Goal: Task Accomplishment & Management: Manage account settings

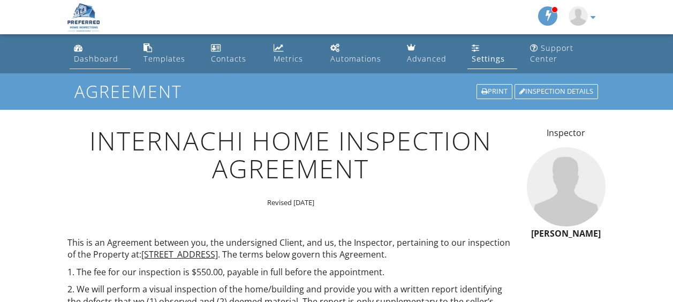
drag, startPoint x: 0, startPoint y: 0, endPoint x: 91, endPoint y: 54, distance: 105.6
click at [91, 54] on div "Dashboard" at bounding box center [96, 59] width 44 height 10
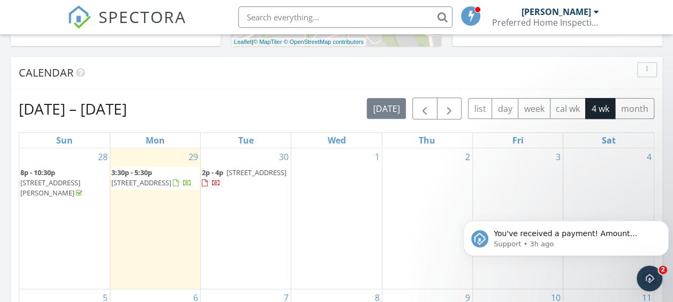
scroll to position [428, 0]
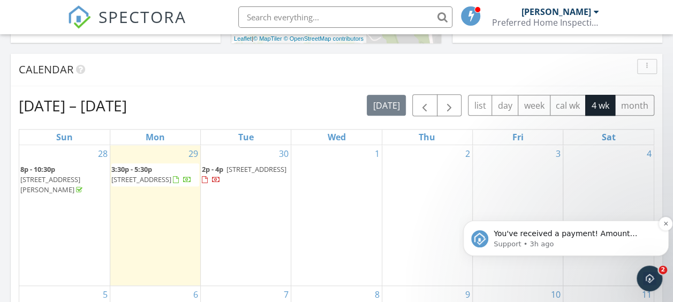
click at [536, 233] on span "You've received a payment! Amount $550.00 Fee $0.00 Net $550.00 Transaction # p…" at bounding box center [573, 286] width 159 height 115
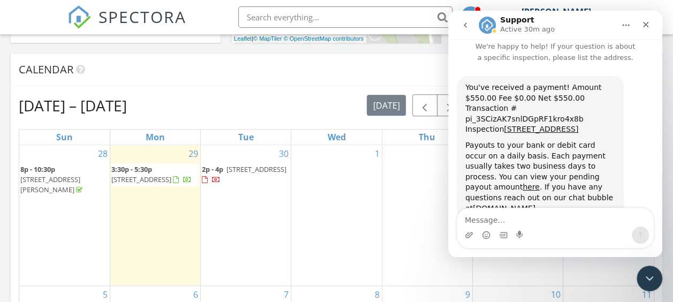
scroll to position [20, 0]
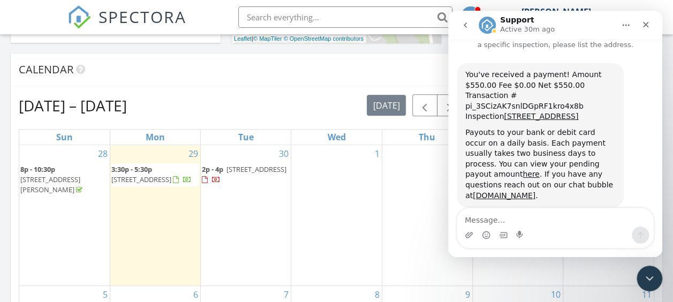
click at [547, 153] on div "Payouts to your bank or debit card occur on a daily basis. Each payment usually…" at bounding box center [540, 163] width 150 height 73
click at [540, 170] on link "here" at bounding box center [531, 174] width 17 height 9
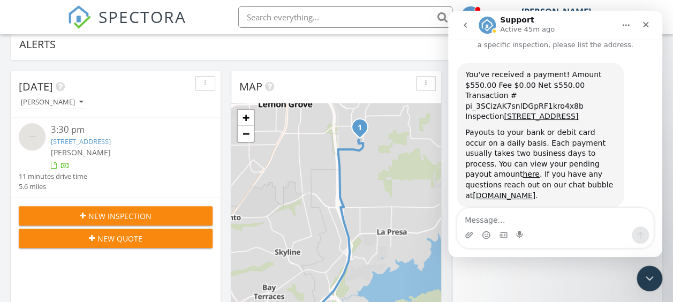
scroll to position [107, 0]
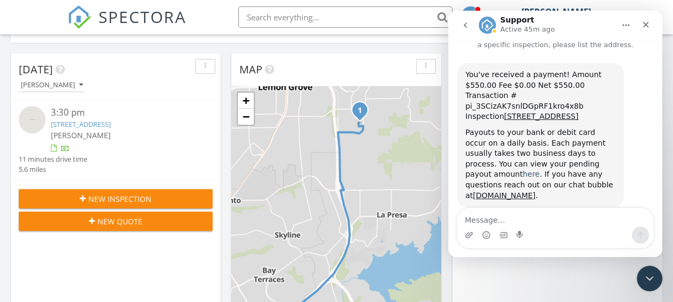
click at [540, 170] on link "here" at bounding box center [531, 174] width 17 height 9
click at [644, 24] on icon "Close" at bounding box center [645, 24] width 9 height 9
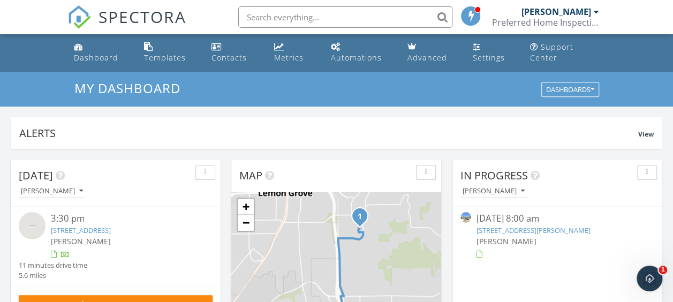
scroll to position [0, 0]
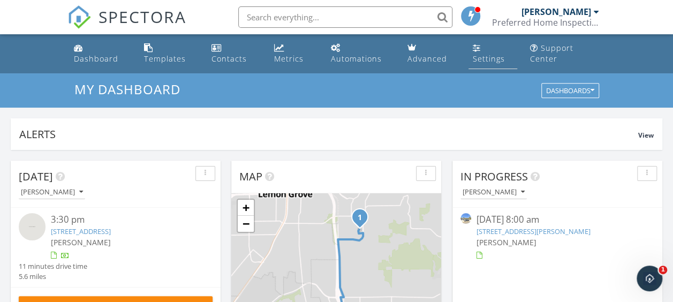
click at [492, 53] on link "Settings" at bounding box center [492, 54] width 49 height 31
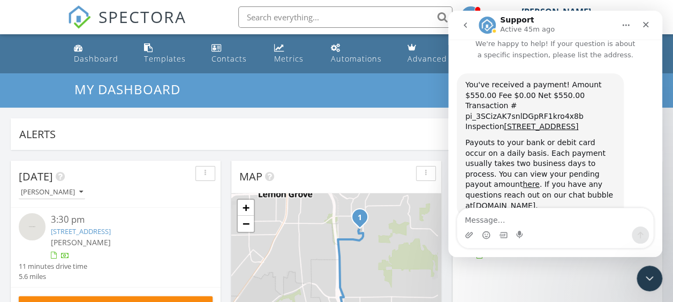
scroll to position [20, 0]
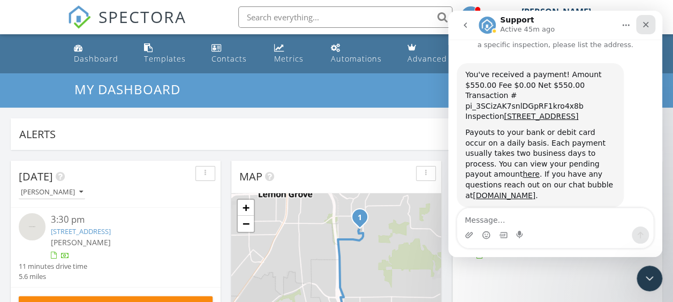
click at [651, 24] on div "Close" at bounding box center [645, 24] width 19 height 19
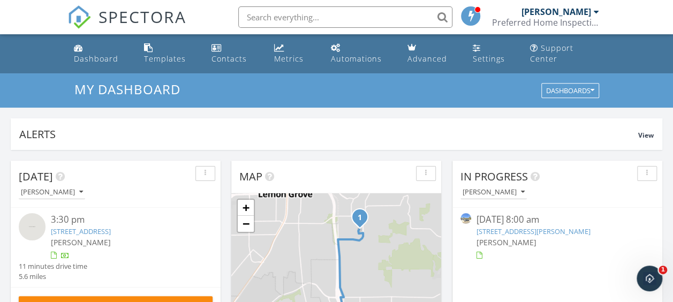
click at [468, 15] on span at bounding box center [471, 16] width 11 height 10
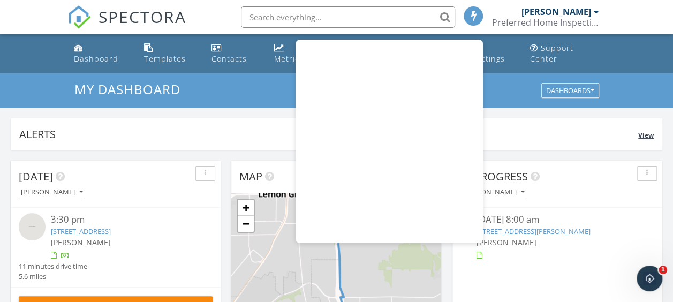
click at [152, 127] on div "Alerts" at bounding box center [328, 134] width 619 height 14
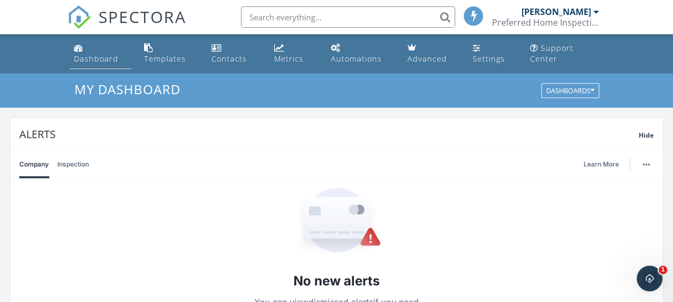
click at [87, 61] on div "Dashboard" at bounding box center [96, 59] width 44 height 10
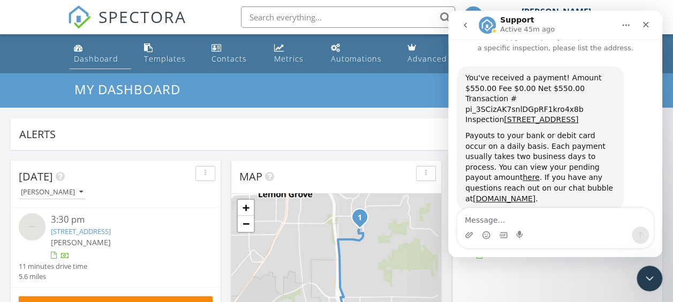
scroll to position [20, 0]
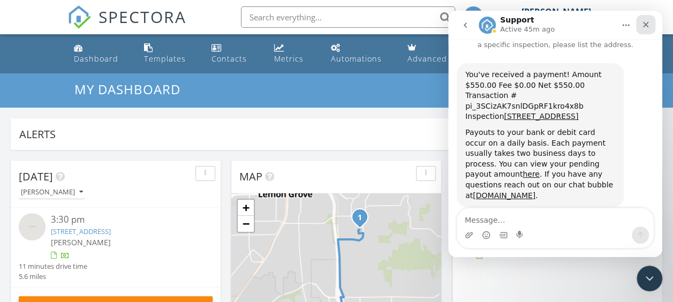
click at [643, 27] on icon "Close" at bounding box center [646, 25] width 6 height 6
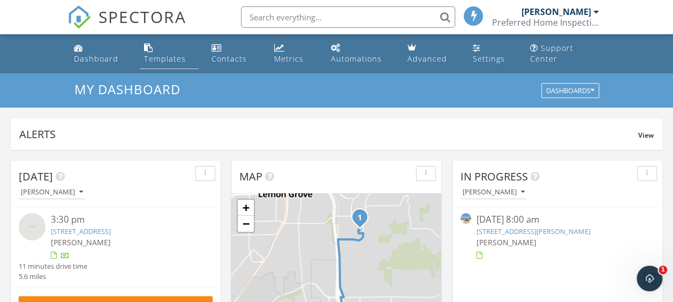
click at [165, 56] on div "Templates" at bounding box center [165, 59] width 42 height 10
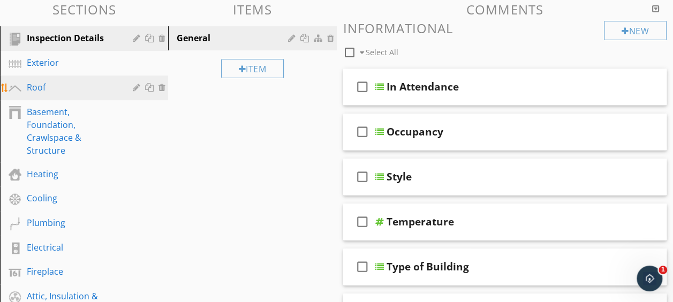
scroll to position [107, 0]
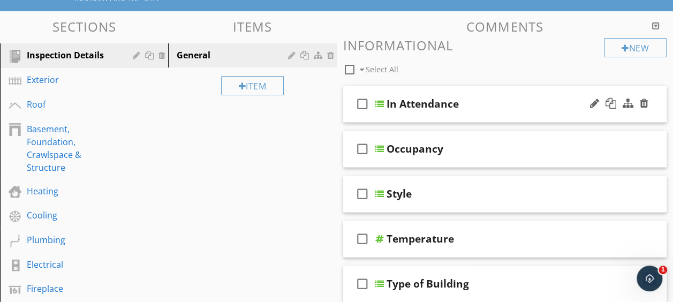
click at [379, 103] on div at bounding box center [379, 104] width 9 height 9
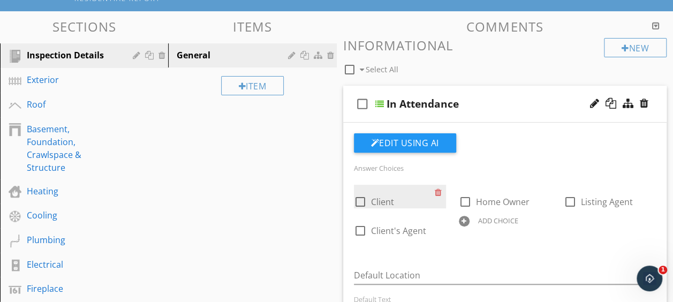
click at [360, 200] on div at bounding box center [360, 202] width 18 height 18
checkbox input "true"
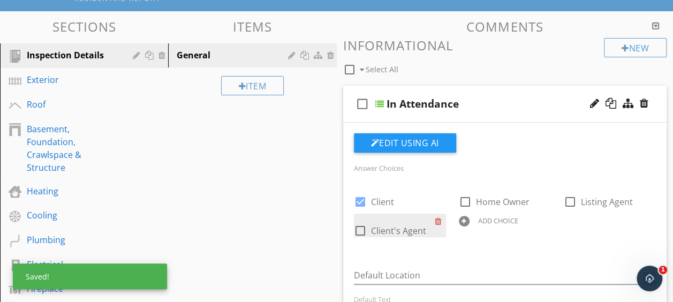
click at [359, 231] on div at bounding box center [360, 231] width 18 height 18
checkbox input "true"
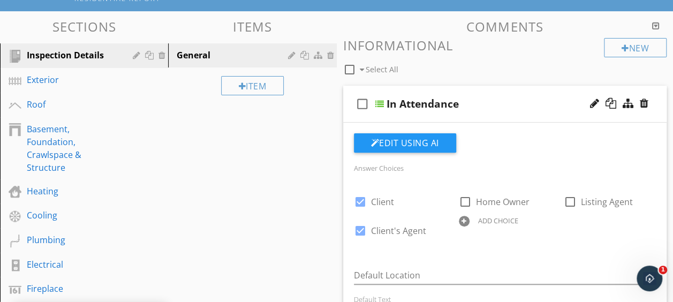
click at [446, 63] on div "check_box_outline_blank Select All" at bounding box center [473, 67] width 261 height 20
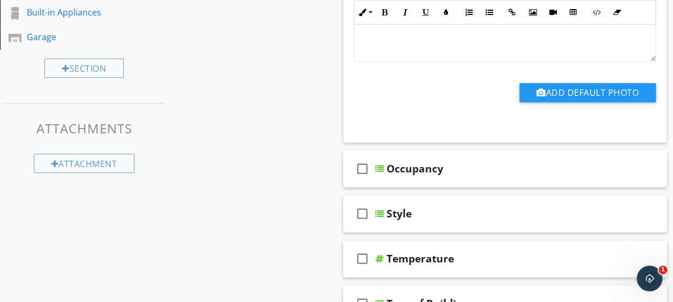
scroll to position [482, 0]
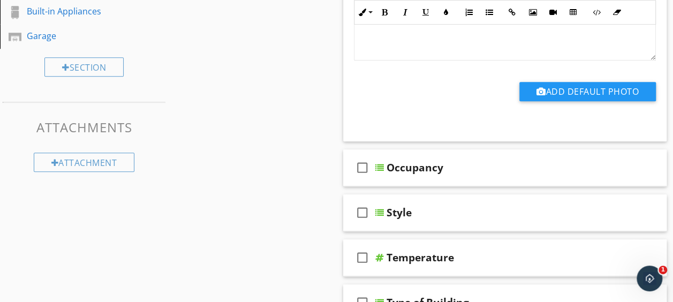
click at [378, 166] on div at bounding box center [379, 167] width 9 height 9
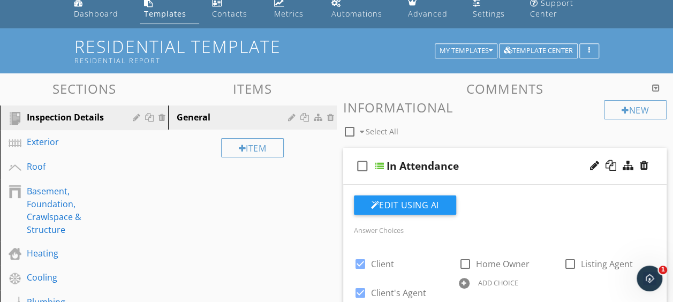
scroll to position [0, 0]
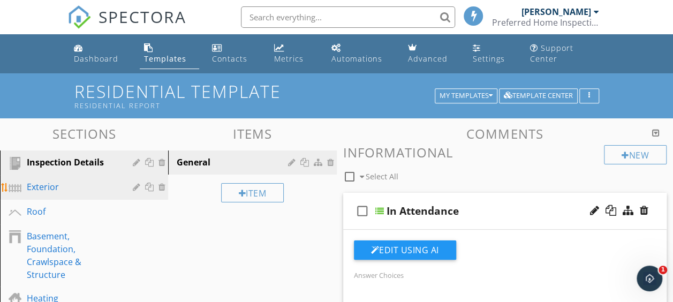
click at [36, 187] on div "Exterior" at bounding box center [72, 186] width 90 height 13
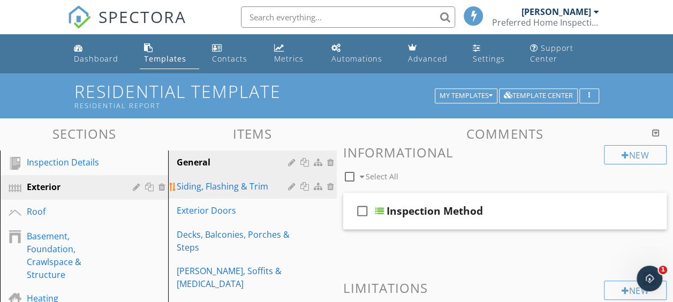
click at [224, 185] on div "Siding, Flashing & Trim" at bounding box center [234, 186] width 114 height 13
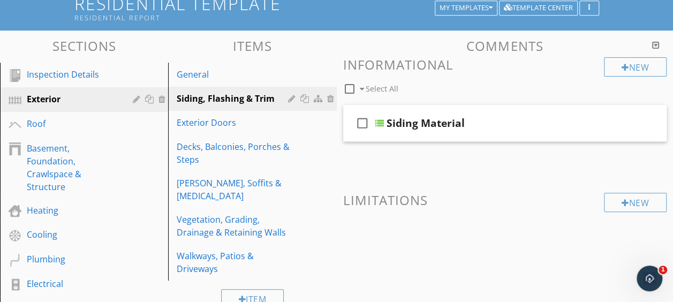
scroll to position [78, 0]
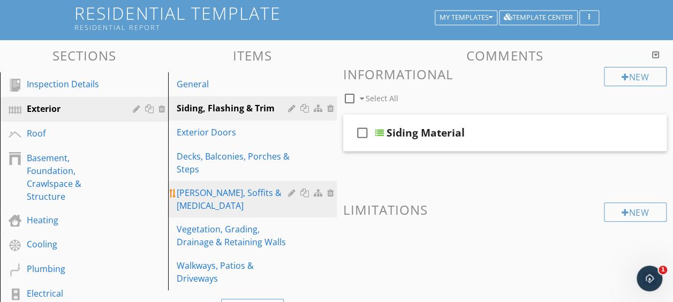
click at [225, 196] on div "Eaves, Soffits & Fascia" at bounding box center [234, 199] width 114 height 26
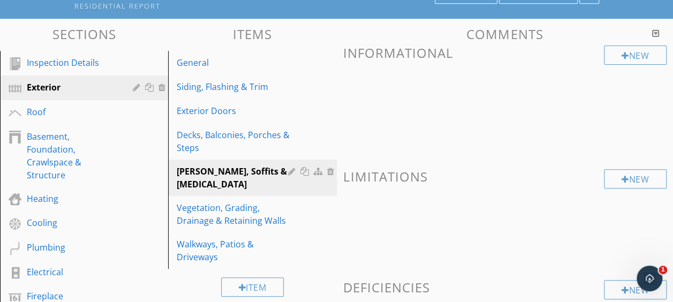
scroll to position [25, 0]
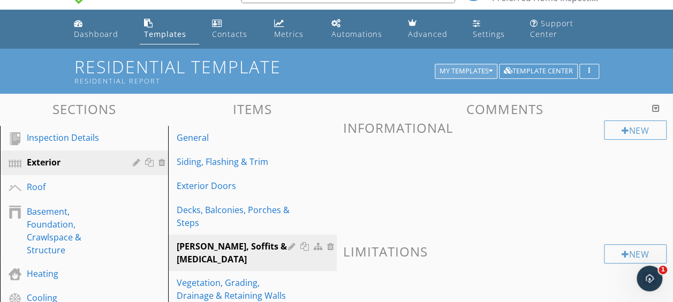
click at [487, 69] on div "My Templates" at bounding box center [466, 70] width 53 height 7
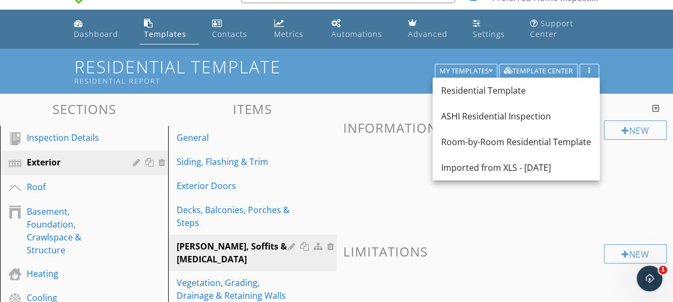
click at [491, 163] on div "Imported from XLS - 09/19/2025" at bounding box center [516, 167] width 150 height 13
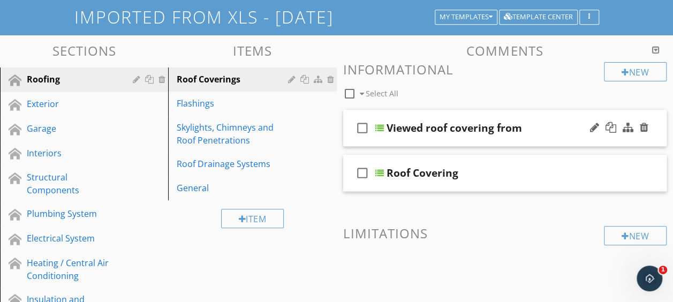
scroll to position [0, 0]
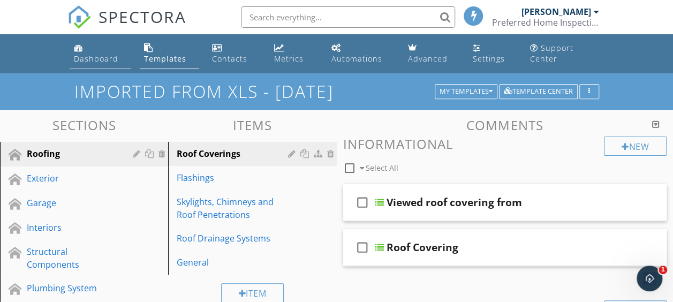
click at [92, 57] on div "Dashboard" at bounding box center [96, 59] width 44 height 10
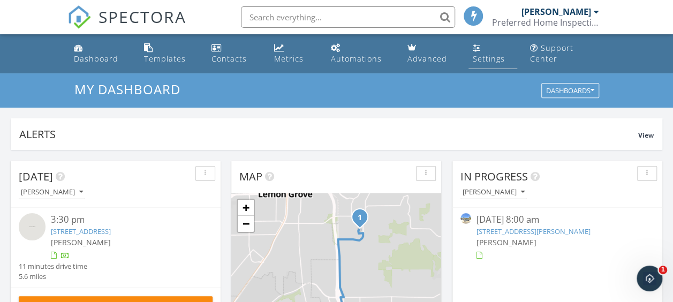
click at [479, 52] on link "Settings" at bounding box center [492, 54] width 49 height 31
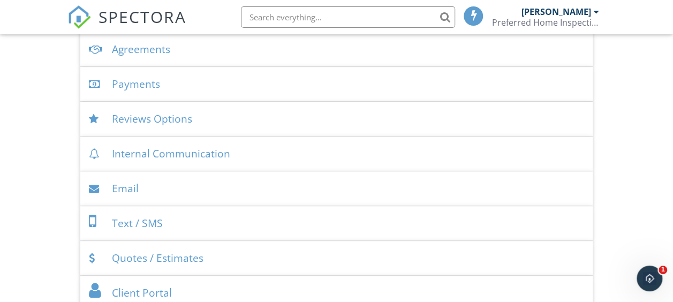
scroll to position [375, 0]
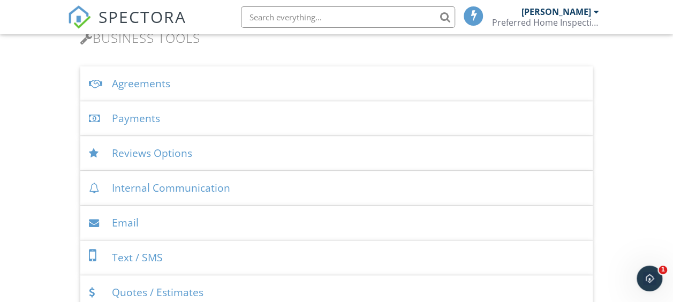
click at [150, 79] on div "Agreements" at bounding box center [336, 83] width 513 height 35
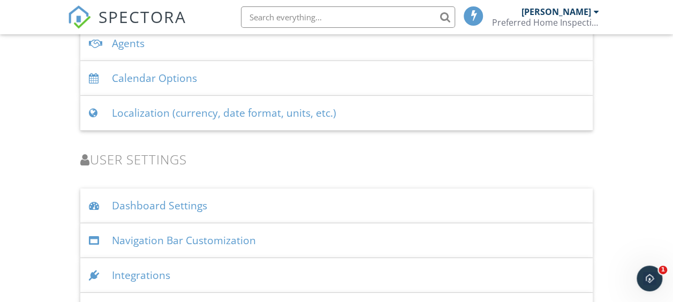
scroll to position [1831, 0]
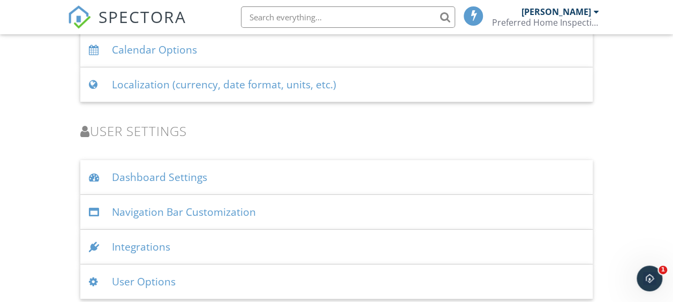
click at [155, 241] on div "Integrations" at bounding box center [336, 247] width 513 height 35
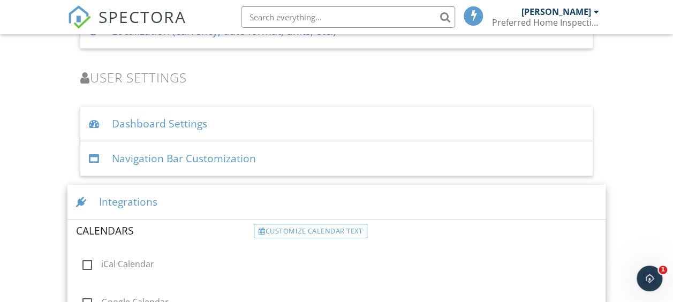
scroll to position [1938, 0]
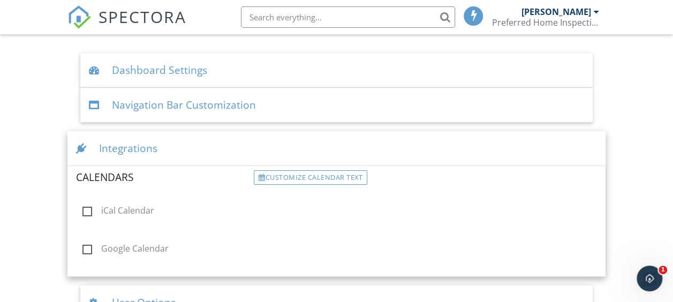
click at [88, 244] on label "Google Calendar" at bounding box center [164, 250] width 165 height 13
click at [83, 247] on input "Google Calendar" at bounding box center [79, 250] width 7 height 7
checkbox input "true"
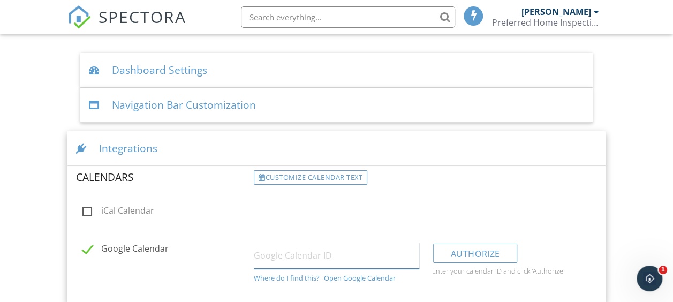
click at [343, 253] on input "text" at bounding box center [336, 256] width 165 height 26
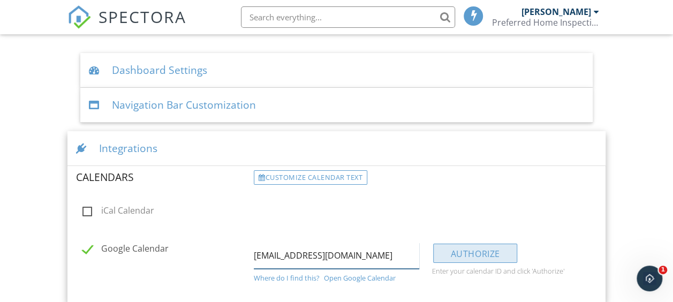
type input "[EMAIL_ADDRESS][DOMAIN_NAME]"
click at [460, 248] on div "Authorize" at bounding box center [475, 253] width 85 height 19
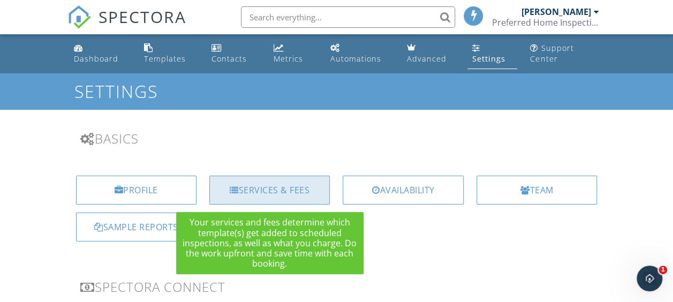
click at [255, 186] on div "Services & Fees" at bounding box center [269, 190] width 120 height 29
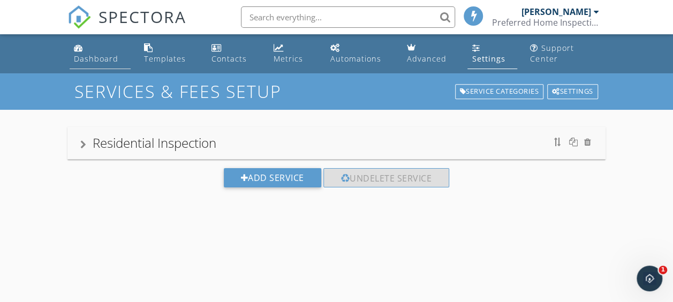
click at [92, 57] on div "Dashboard" at bounding box center [96, 59] width 44 height 10
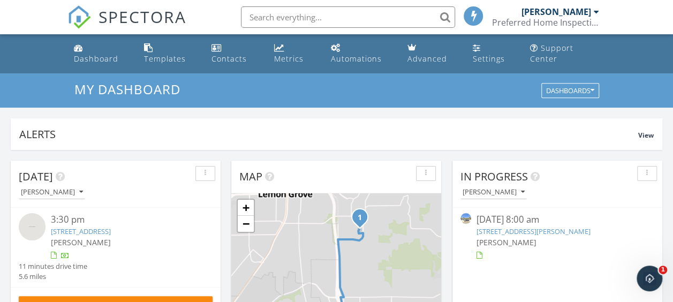
click at [111, 229] on link "2126 Kings View Cir, Spring Valley, CA 91977" at bounding box center [81, 231] width 60 height 10
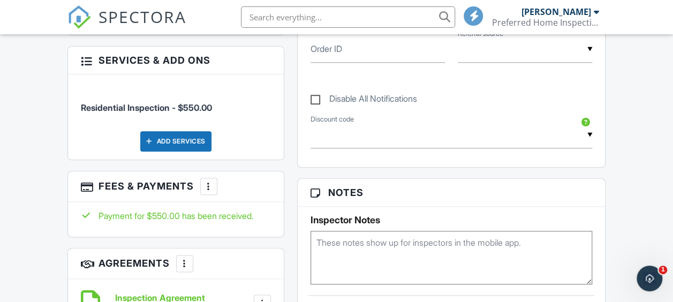
scroll to position [589, 0]
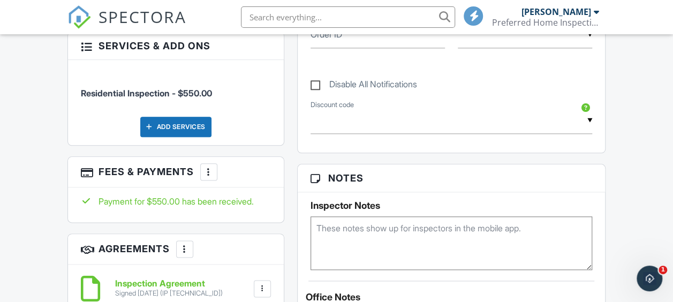
click at [211, 167] on div at bounding box center [208, 172] width 11 height 11
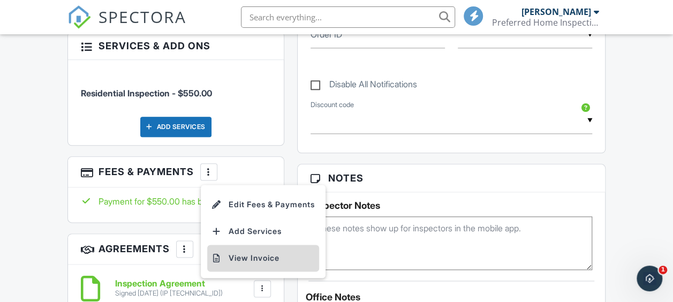
click at [238, 247] on li "View Invoice" at bounding box center [263, 258] width 112 height 27
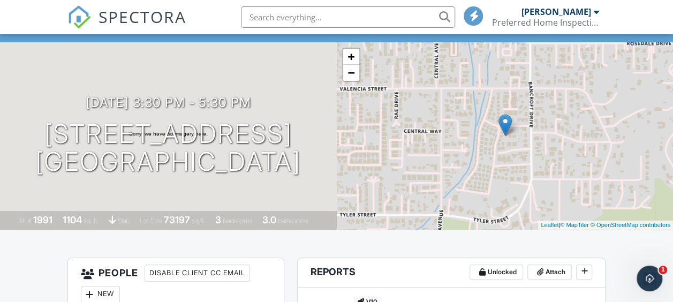
scroll to position [0, 0]
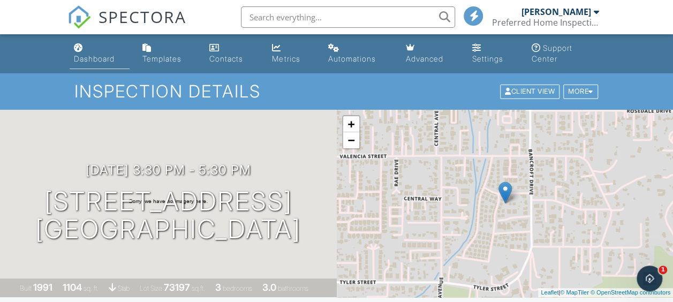
click at [101, 54] on link "Dashboard" at bounding box center [100, 54] width 60 height 31
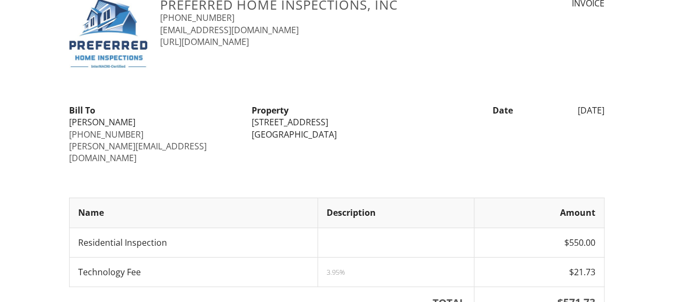
scroll to position [54, 0]
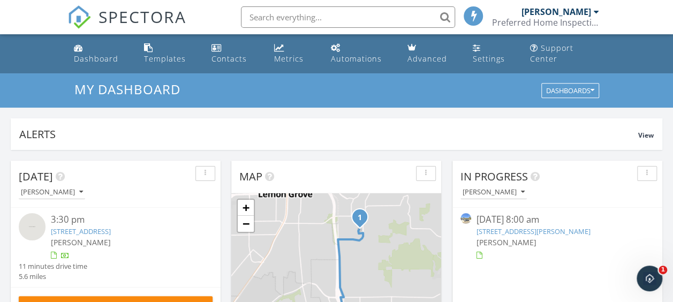
click at [543, 231] on link "[STREET_ADDRESS][PERSON_NAME]" at bounding box center [534, 231] width 114 height 10
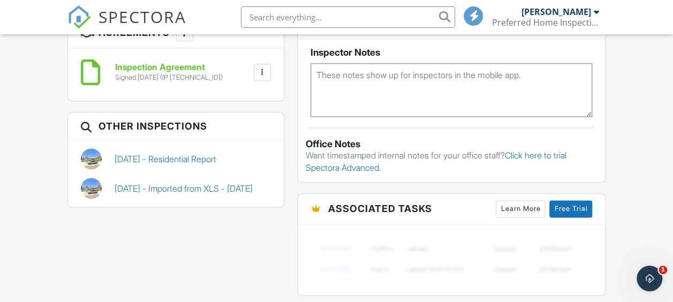
scroll to position [696, 0]
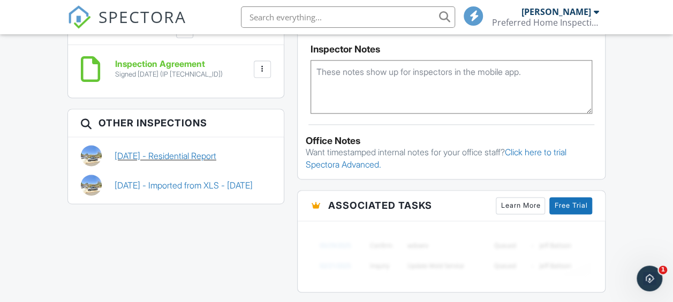
click at [196, 158] on link "[DATE] - Residential Report" at bounding box center [166, 156] width 102 height 12
